Goal: Task Accomplishment & Management: Use online tool/utility

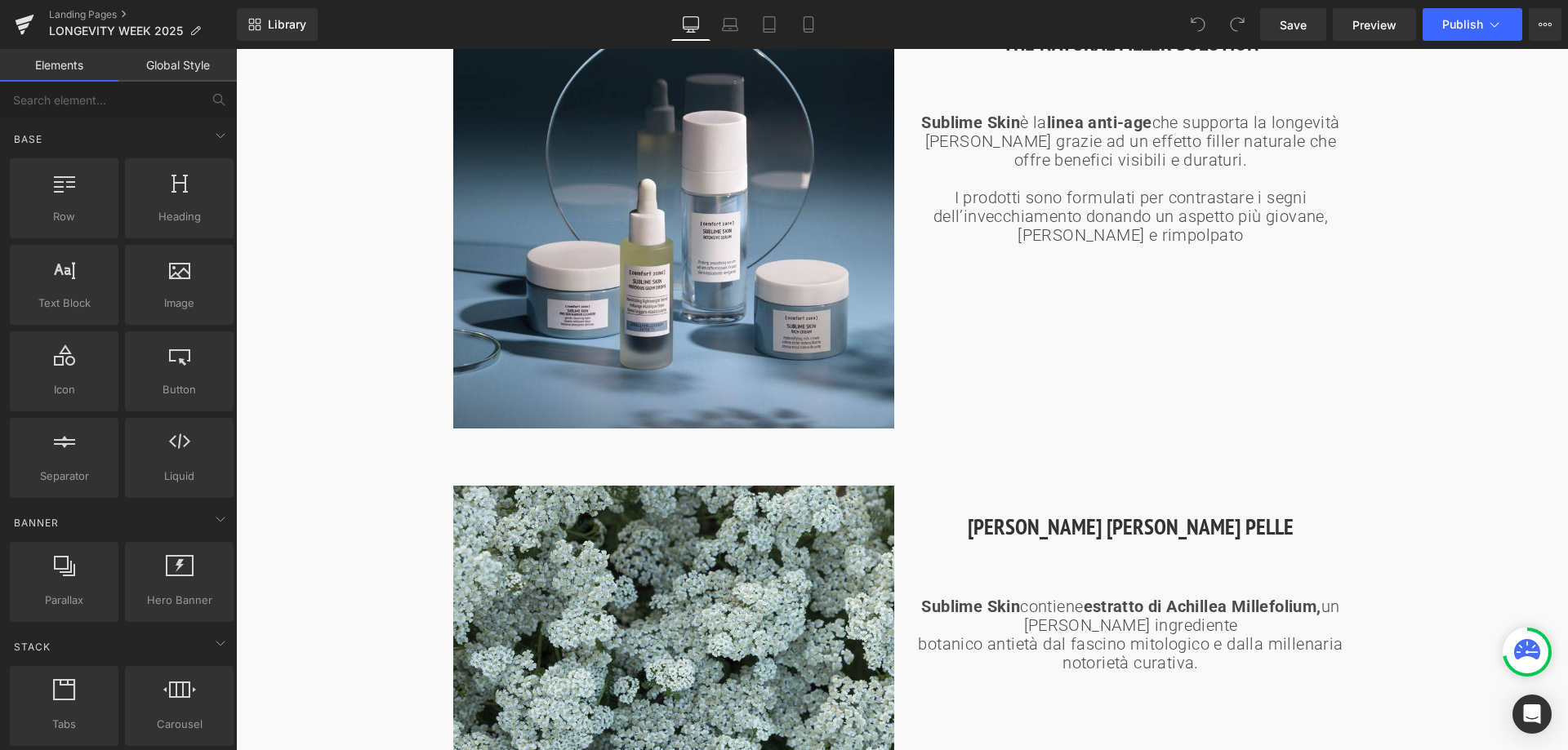
scroll to position [1388, 0]
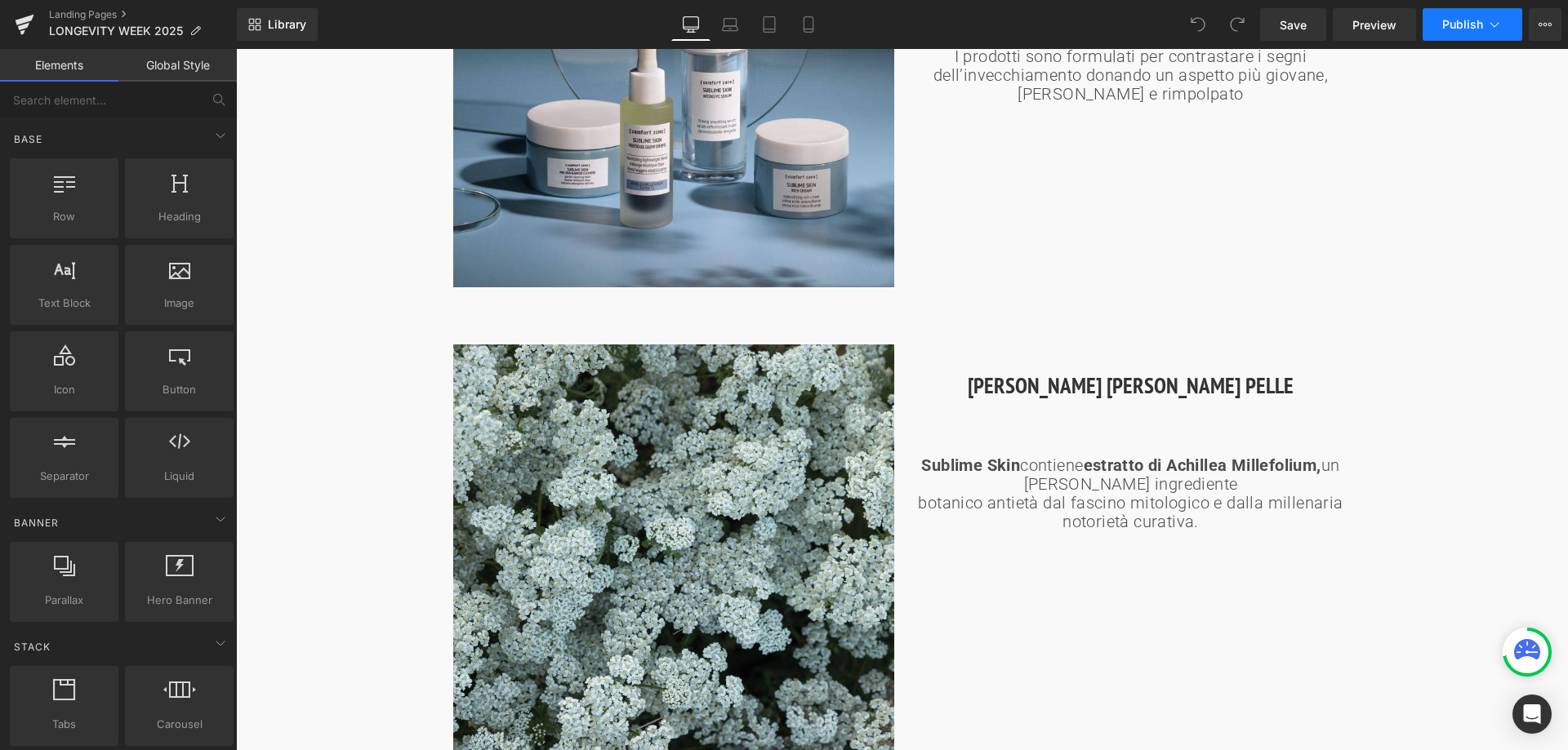
click at [1481, 14] on button "Publish" at bounding box center [1471, 24] width 100 height 33
click at [1389, 20] on span "Preview" at bounding box center [1374, 25] width 44 height 17
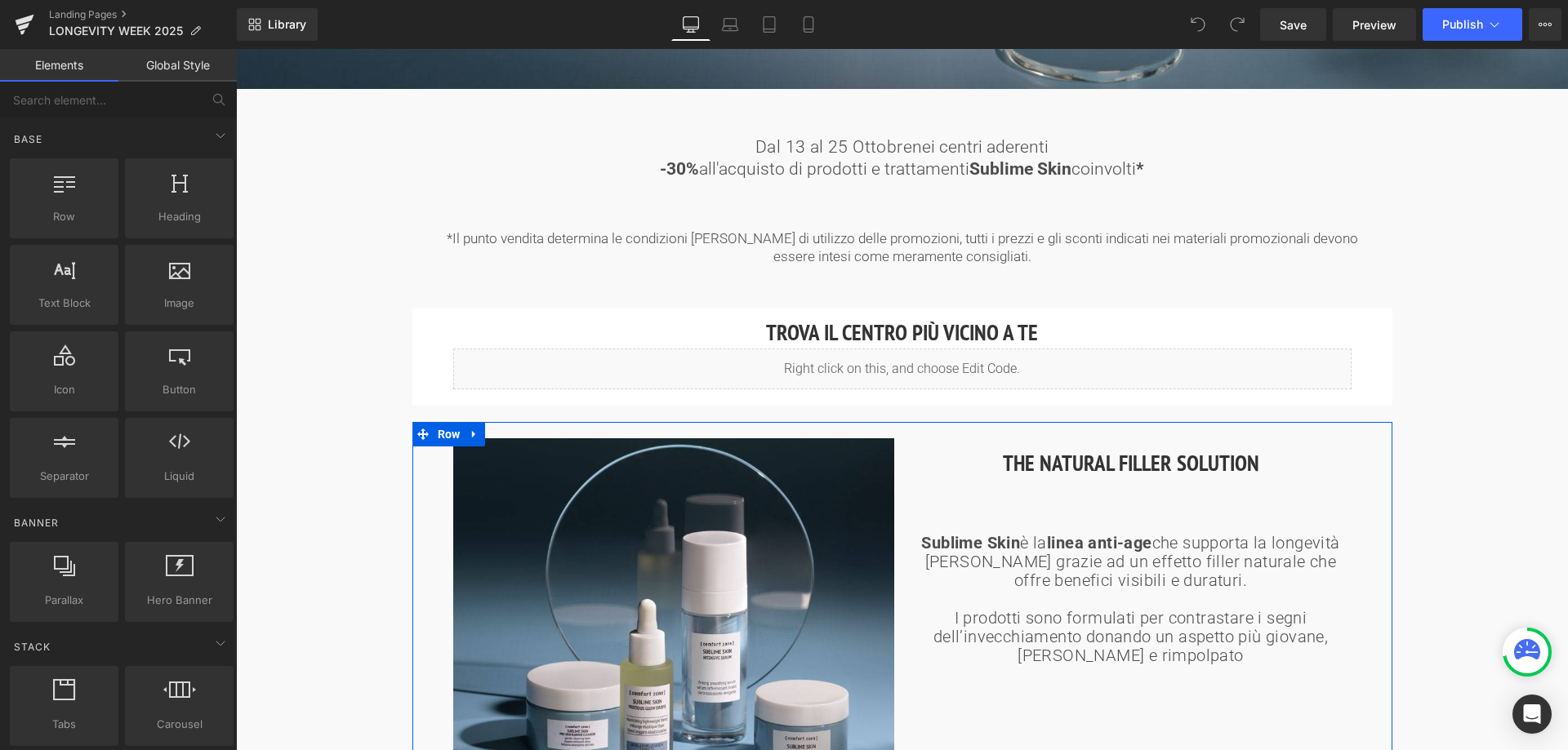
scroll to position [816, 0]
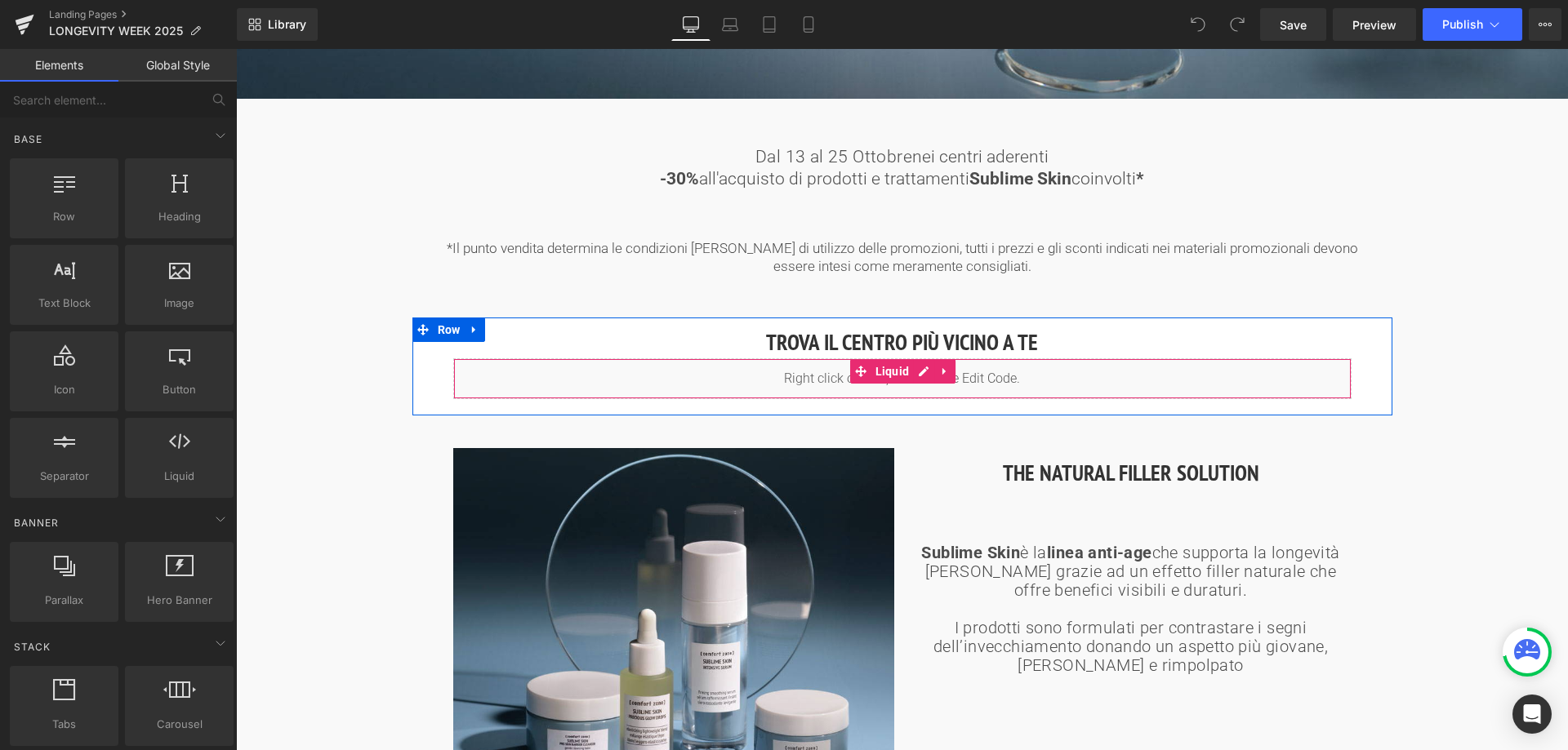
click at [906, 373] on span "Liquid" at bounding box center [892, 371] width 42 height 25
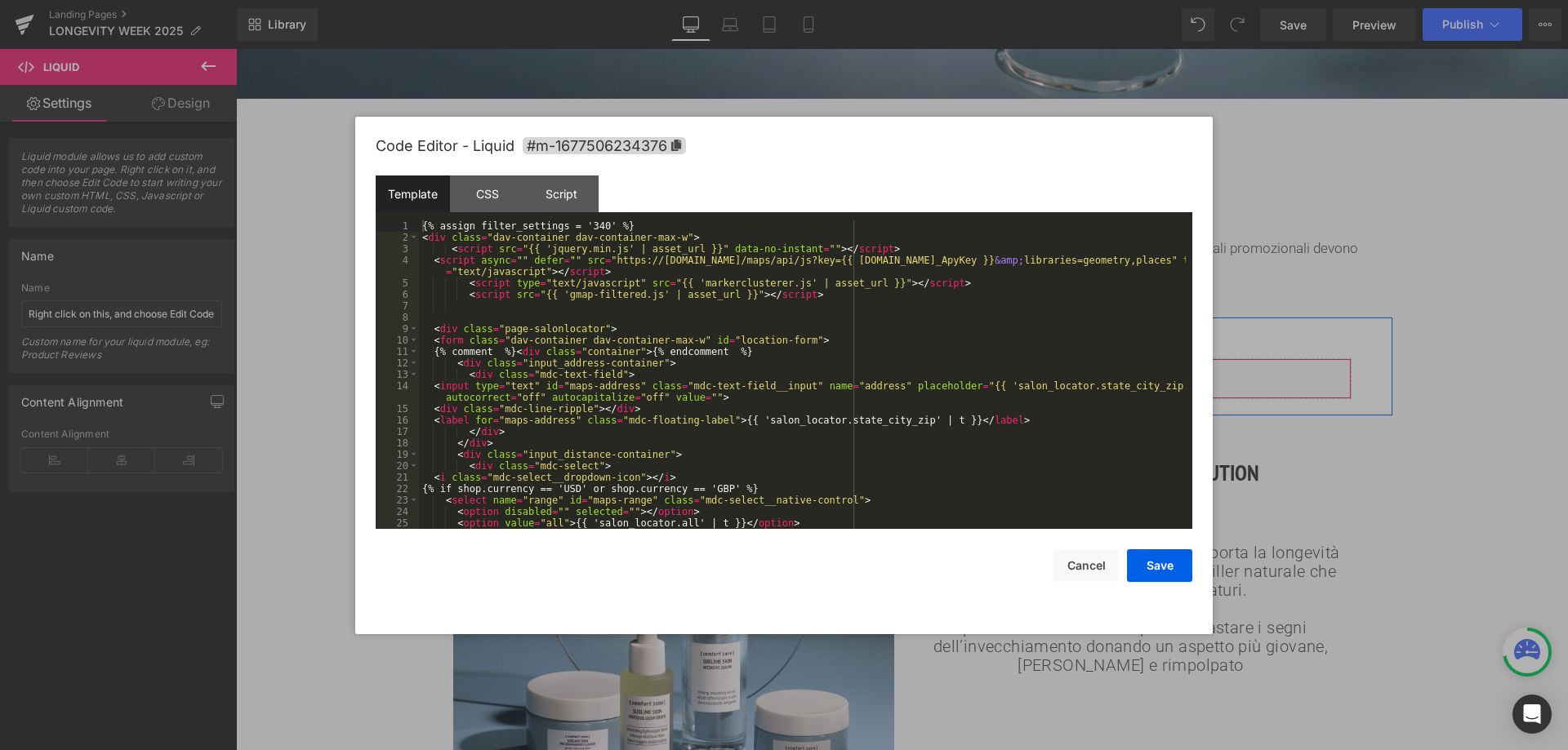
click at [924, 371] on div "Liquid" at bounding box center [902, 378] width 898 height 40
click at [592, 227] on div "{% assign filter_settings = '340' %} < div class = "dav-container dav-container…" at bounding box center [801, 386] width 767 height 332
click at [1175, 557] on button "Save" at bounding box center [1159, 565] width 65 height 33
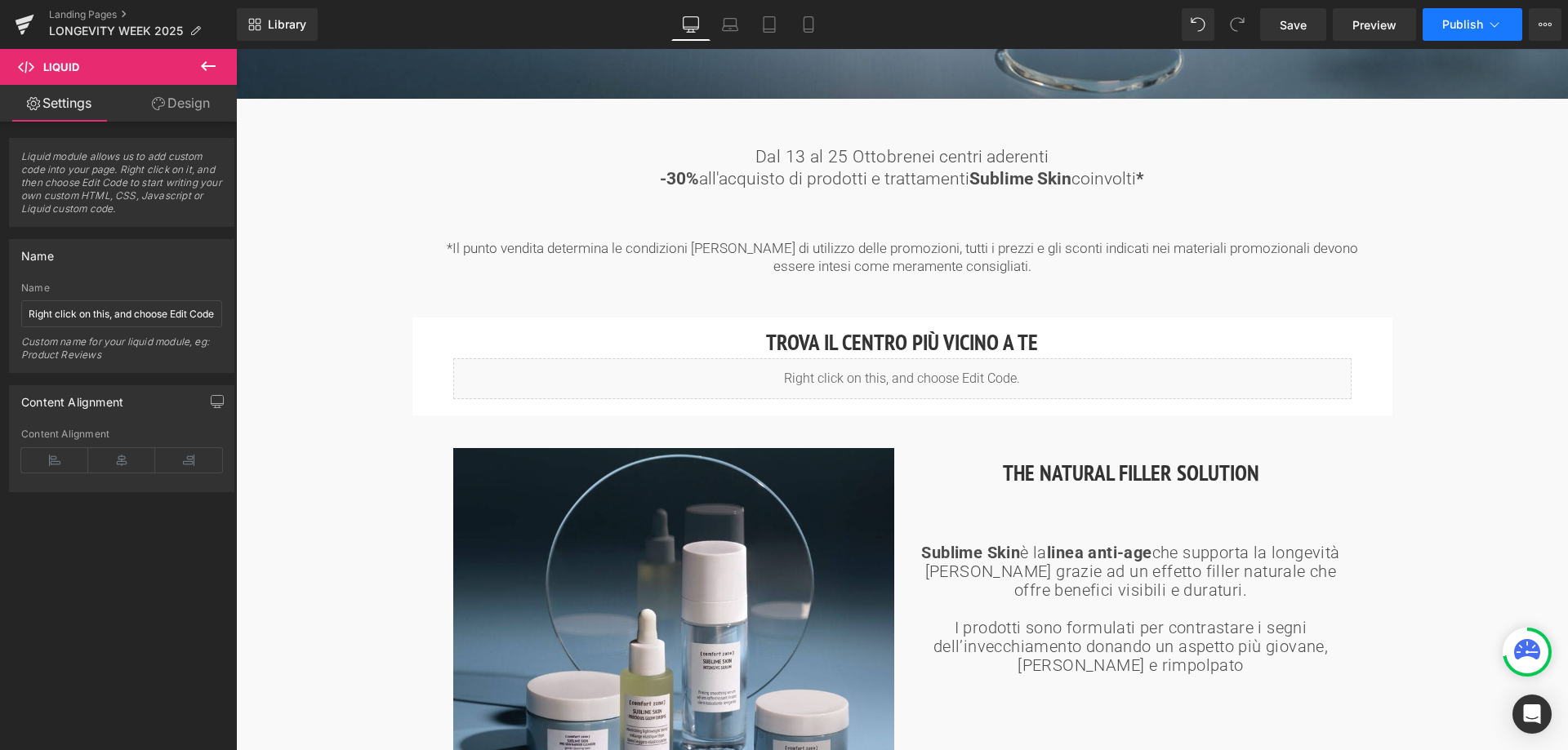
click at [1479, 23] on span "Publish" at bounding box center [1461, 24] width 40 height 13
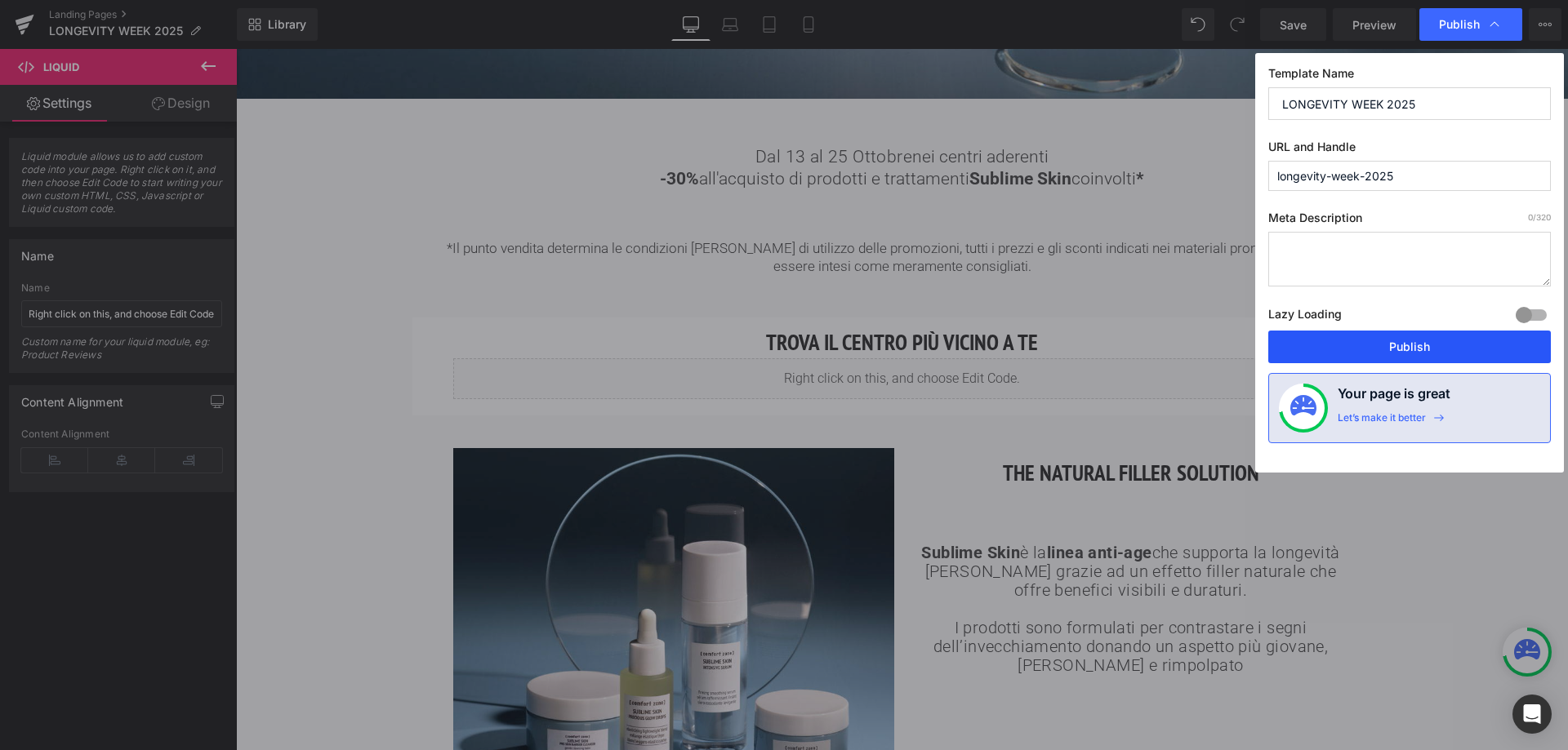
click at [1399, 353] on button "Publish" at bounding box center [1409, 346] width 282 height 33
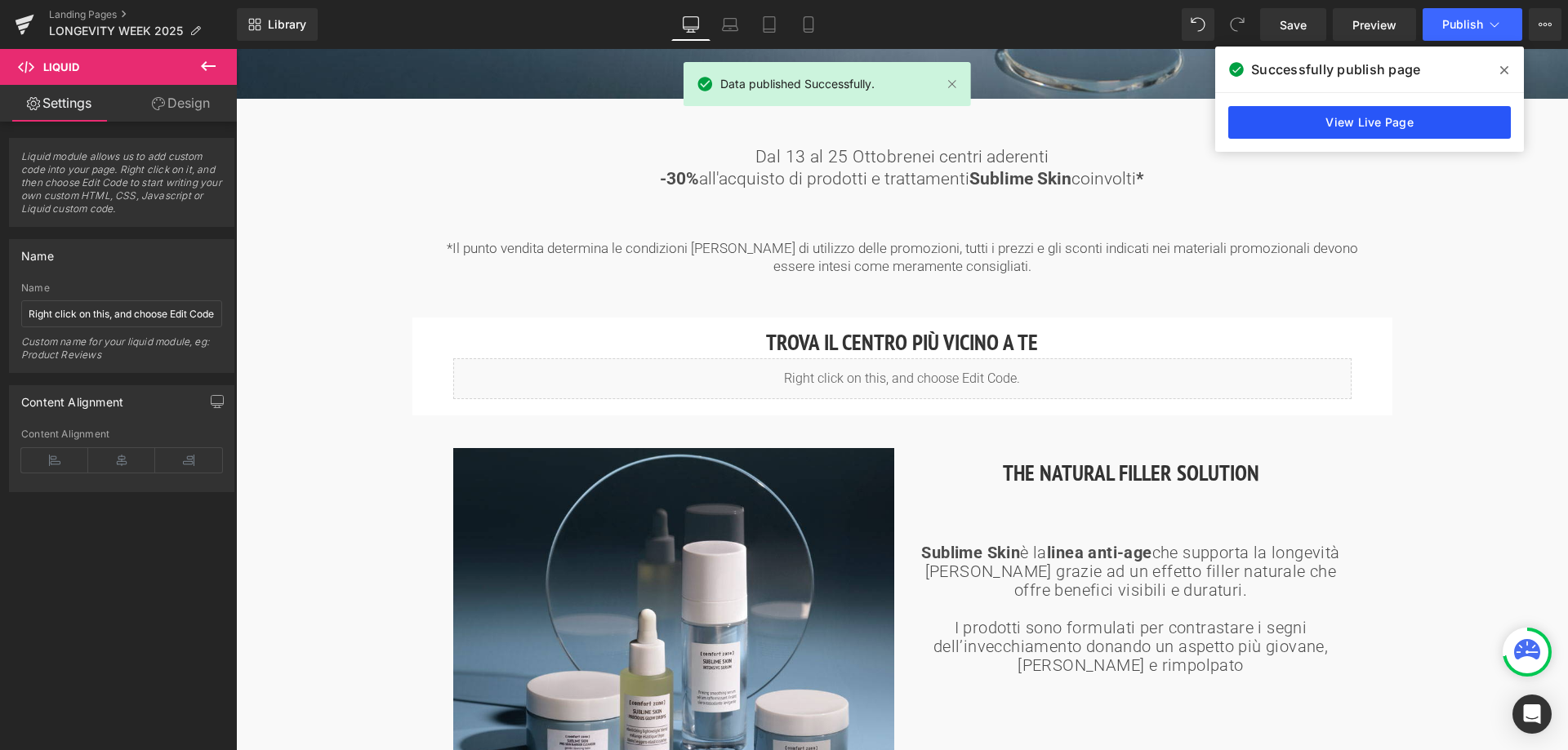
click at [1421, 125] on link "View Live Page" at bounding box center [1369, 122] width 282 height 33
